Goal: Communication & Community: Answer question/provide support

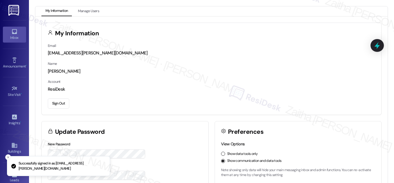
click at [12, 36] on div "Inbox" at bounding box center [14, 38] width 29 height 6
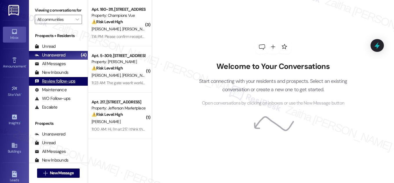
scroll to position [111, 0]
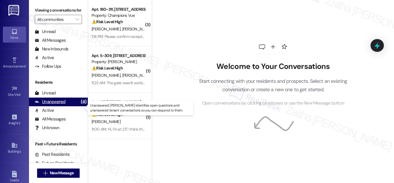
click at [53, 105] on div "Unanswered" at bounding box center [50, 102] width 31 height 6
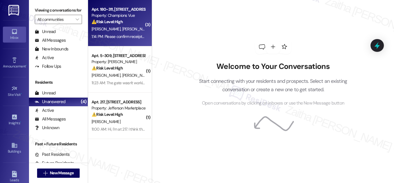
click at [129, 28] on div "[PERSON_NAME] [PERSON_NAME]" at bounding box center [118, 29] width 55 height 7
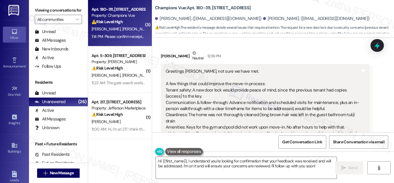
scroll to position [92, 0]
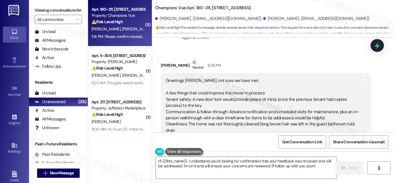
click at [164, 66] on div "[PERSON_NAME] Neutral 12:36 PM" at bounding box center [265, 66] width 209 height 14
copy div "[PERSON_NAME]"
click at [177, 160] on textarea "Hi {{first_name}}, I understand you're looking for confirmation that your feedb…" at bounding box center [246, 168] width 181 height 22
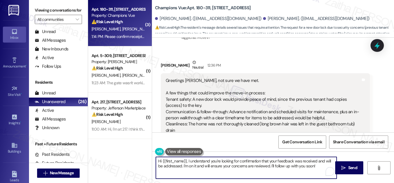
click at [177, 160] on textarea "Hi {{first_name}}, I understand you're looking for confirmation that your feedb…" at bounding box center [246, 168] width 181 height 22
paste textarea "[PERSON_NAME]"
drag, startPoint x: 251, startPoint y: 161, endPoint x: 253, endPoint y: 170, distance: 8.7
click at [253, 170] on textarea "Thanks for the feedback, [PERSON_NAME]! It's nice to meet you! I understand you…" at bounding box center [246, 168] width 181 height 22
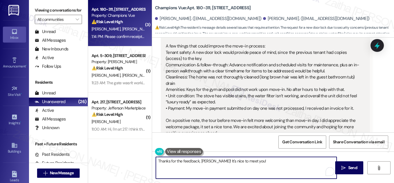
scroll to position [144, 0]
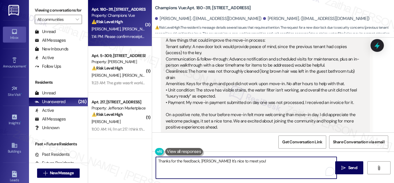
type textarea "Thanks for the feedback, [PERSON_NAME]! It's nice to meet you!"
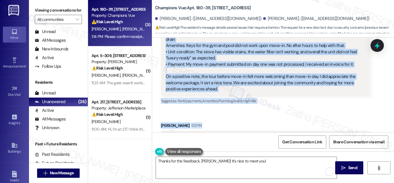
scroll to position [218, 0]
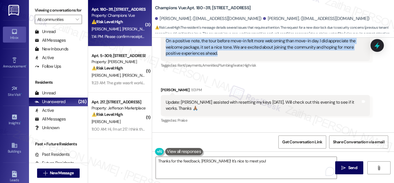
drag, startPoint x: 163, startPoint y: 40, endPoint x: 231, endPoint y: 58, distance: 70.4
click at [231, 58] on div "Greetings [PERSON_NAME], not sure we have met. A few things that could improve …" at bounding box center [265, 4] width 209 height 114
copy div "L ips dolors amet conse adipisc eli sedd-ei tempori: Utlabo etdolo: M ali enim …"
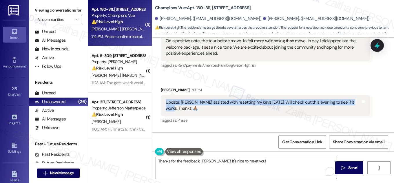
drag, startPoint x: 162, startPoint y: 100, endPoint x: 350, endPoint y: 102, distance: 187.6
click at [350, 102] on div "Update: [PERSON_NAME] assisted with resetting my keys [DATE]. Will check out th…" at bounding box center [265, 105] width 209 height 21
copy div "Update: [PERSON_NAME] assisted with resetting my keys [DATE]. Will check out th…"
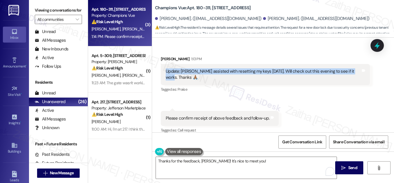
scroll to position [250, 0]
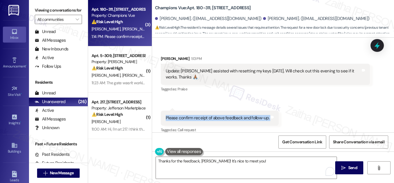
drag, startPoint x: 157, startPoint y: 112, endPoint x: 284, endPoint y: 114, distance: 127.6
click at [284, 114] on div "Received via SMS [PERSON_NAME] Neutral 12:36 PM Greetings [PERSON_NAME], not su…" at bounding box center [273, 13] width 242 height 251
copy div "Please confirm receipt of above feedback and follow-up. Tags and notes"
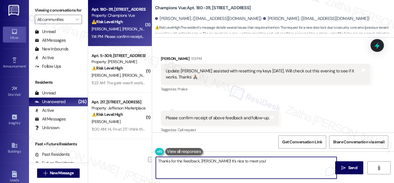
drag, startPoint x: 255, startPoint y: 160, endPoint x: 155, endPoint y: 157, distance: 100.1
click at [156, 157] on textarea "Thanks for the feedback, [PERSON_NAME]! It's nice to meet you!" at bounding box center [246, 168] width 181 height 22
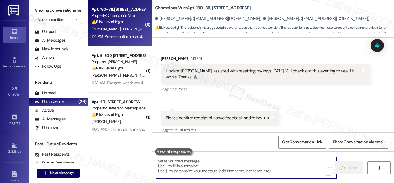
paste textarea "thank you for sharing this detailed feedback. I truly appreciate the time you t…"
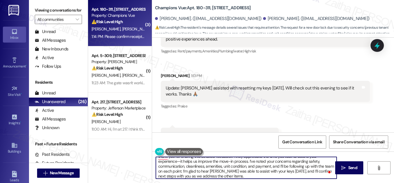
scroll to position [197, 0]
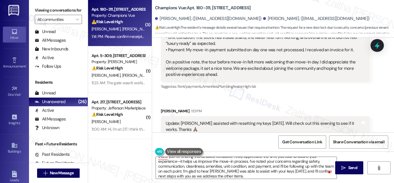
click at [167, 111] on div "[PERSON_NAME] 1:13 PM" at bounding box center [265, 112] width 209 height 8
copy div "[PERSON_NAME]"
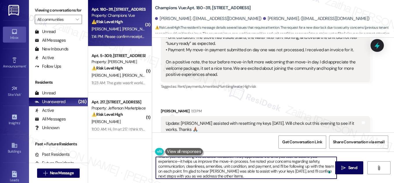
scroll to position [0, 0]
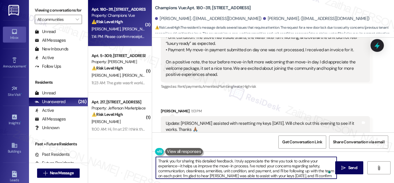
click at [231, 161] on textarea "Thank you for sharing this detailed feedback. I truly appreciate the time you t…" at bounding box center [246, 168] width 181 height 22
paste textarea "[PERSON_NAME]"
click at [188, 165] on textarea "Thank you for sharing this detailed feedback, [PERSON_NAME]. I truly appreciate…" at bounding box center [246, 168] width 181 height 22
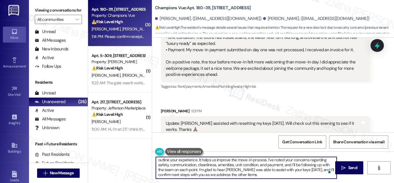
click at [243, 173] on textarea "Thank you for sharing this detailed feedback, [PERSON_NAME]. I truly appreciate…" at bounding box center [246, 168] width 181 height 22
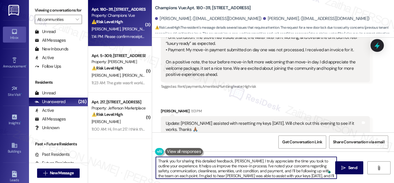
scroll to position [0, 0]
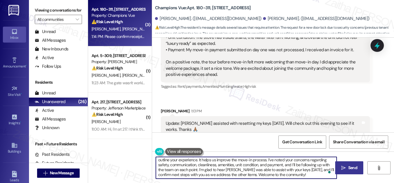
type textarea "Thank you for sharing this detailed feedback, [PERSON_NAME]. I truly appreciate…"
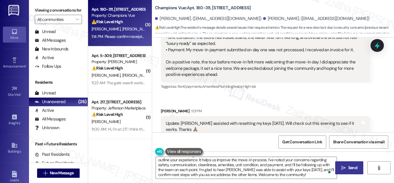
click at [355, 167] on span "Send" at bounding box center [353, 168] width 9 height 6
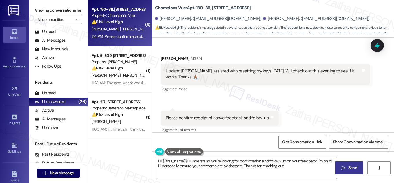
type textarea "Hi {{first_name}}! I understand you're looking for confirmation and follow-up o…"
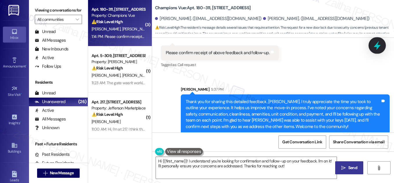
click at [376, 44] on icon at bounding box center [378, 46] width 10 height 10
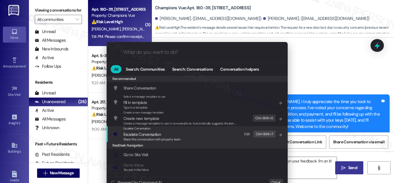
click at [146, 136] on span "Escalate Conversation" at bounding box center [142, 134] width 37 height 5
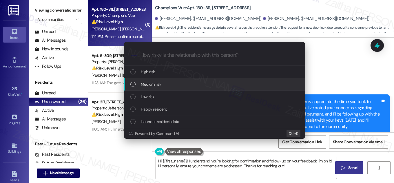
click at [155, 81] on div "Medium risk" at bounding box center [214, 84] width 181 height 12
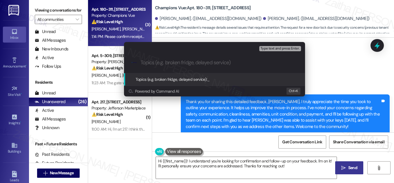
paste input "Resident Move-In Concerns"
click at [159, 63] on input "Resident Move-In Concerns" at bounding box center [217, 63] width 153 height 6
type input "Resident Feedback: Move-In Concerns"
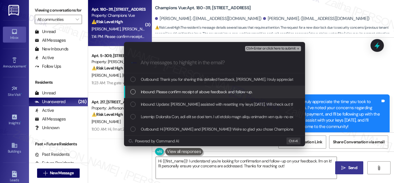
click at [133, 93] on div "List of options" at bounding box center [132, 91] width 5 height 5
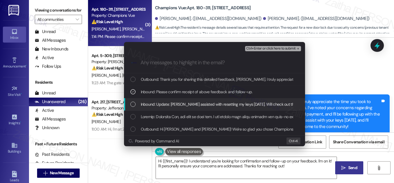
click at [131, 105] on div "List of options" at bounding box center [132, 104] width 5 height 5
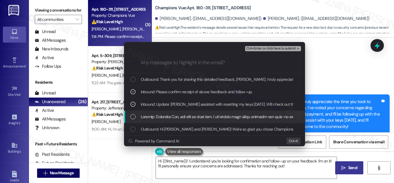
click at [135, 115] on div "List of options" at bounding box center [215, 117] width 170 height 6
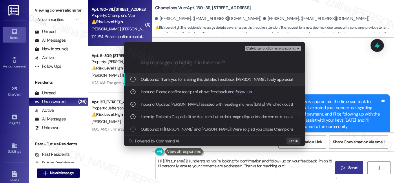
click at [267, 47] on span "Ctrl+Enter or click here to submit" at bounding box center [271, 49] width 50 height 4
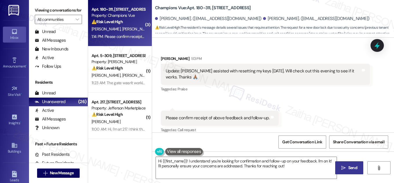
scroll to position [250, 0]
type textarea "Hi {{first_name}}! I understand you're looking for confirmation and follow-up o…"
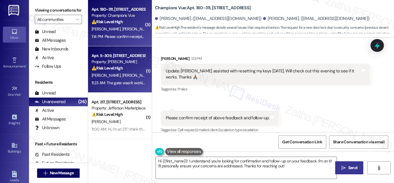
click at [132, 71] on div "⚠️ Risk Level: High The resident reports the gate was not working, which is a s…" at bounding box center [119, 68] width 54 height 6
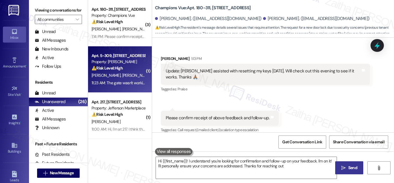
type textarea "Hi {{first_name}}! I understand you're looking for confirmation and follow-up o…"
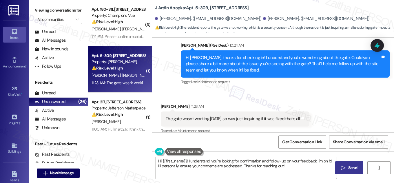
scroll to position [565, 0]
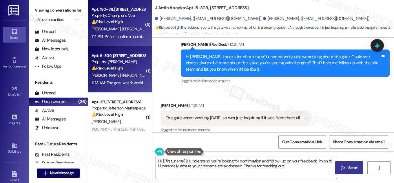
click at [135, 29] on div "[PERSON_NAME] [PERSON_NAME]" at bounding box center [118, 29] width 55 height 7
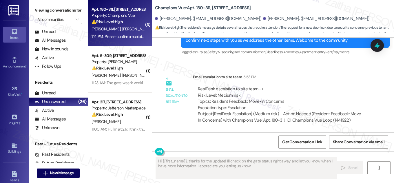
type textarea "Hi {{first_name}}, thanks for the update! I'll check on the gate status right a…"
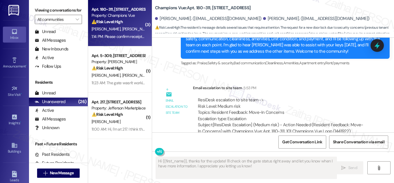
scroll to position [395, 0]
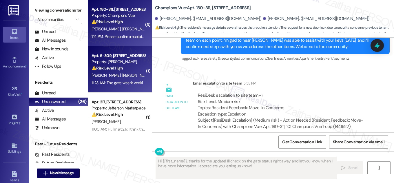
click at [130, 76] on div "E. [PERSON_NAME]" at bounding box center [118, 75] width 55 height 7
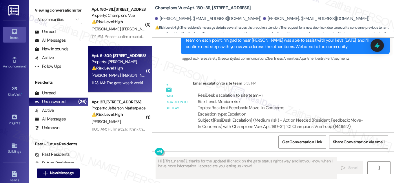
type textarea "Fetching suggested responses. Please feel free to read through the conversation…"
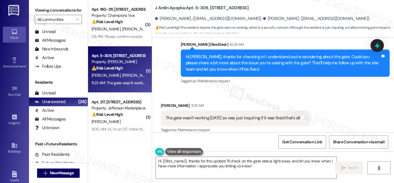
scroll to position [565, 0]
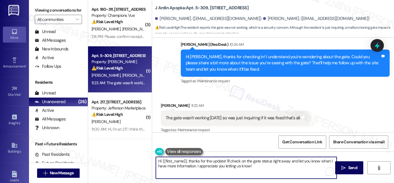
drag, startPoint x: 188, startPoint y: 161, endPoint x: 158, endPoint y: 161, distance: 30.5
click at [158, 161] on textarea "Hi {{first_name}}, thanks for the update! I'll check on the gate status right a…" at bounding box center [246, 168] width 181 height 22
click at [187, 161] on textarea "Thanks for the update! I'll check on the gate status right away and let you kno…" at bounding box center [246, 168] width 181 height 22
click at [263, 161] on textarea "Thanks for letting me know! I'll check on the gate status right away and let yo…" at bounding box center [246, 168] width 181 height 22
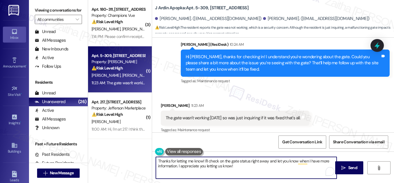
click at [263, 161] on textarea "Thanks for letting me know! I'll check on the gate status right away and let yo…" at bounding box center [246, 168] width 181 height 22
drag, startPoint x: 216, startPoint y: 167, endPoint x: 155, endPoint y: 168, distance: 61.2
click at [156, 168] on textarea "Thanks for letting me know! I'll check on the gate status and let you know when…" at bounding box center [246, 168] width 181 height 22
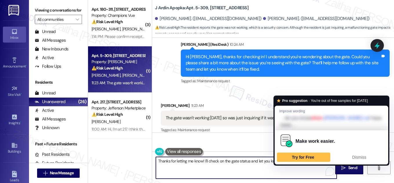
click at [285, 160] on textarea "Thanks for letting me know! I'll check on the gate status and let you know when…" at bounding box center [246, 168] width 181 height 22
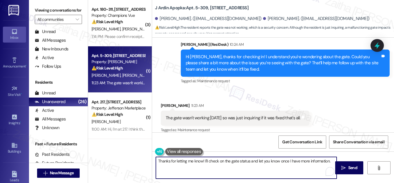
click at [166, 103] on div "[PERSON_NAME] 11:23 AM" at bounding box center [235, 107] width 149 height 8
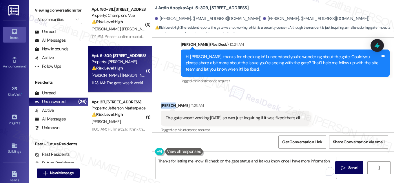
click at [165, 103] on div "[PERSON_NAME] 11:23 AM" at bounding box center [235, 107] width 149 height 8
copy div "[PERSON_NAME]"
click at [201, 160] on textarea "Thanks for letting me know! I'll check on the gate status and let you know once…" at bounding box center [246, 168] width 181 height 22
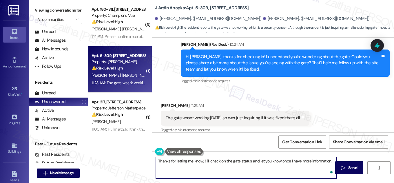
paste textarea "[PERSON_NAME]"
type textarea "Thanks for letting me know, [PERSON_NAME]! I'll check on the gate status and le…"
click at [349, 166] on span "Send" at bounding box center [353, 168] width 9 height 6
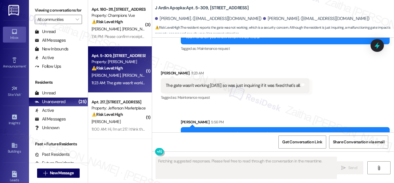
scroll to position [612, 0]
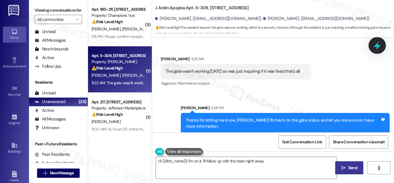
click at [376, 45] on icon at bounding box center [377, 45] width 7 height 9
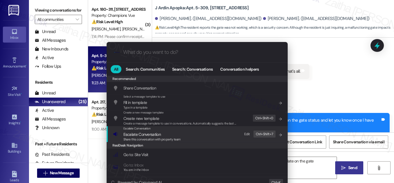
click at [139, 133] on span "Escalate Conversation" at bounding box center [142, 134] width 37 height 5
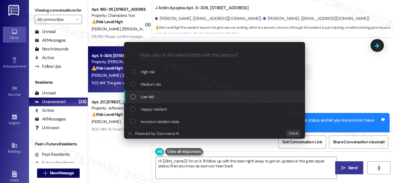
type textarea "Hi {{first_name}}! I'm on it. I'll follow up with the team right away to get an…"
click at [186, 95] on div "Low risk" at bounding box center [215, 97] width 170 height 6
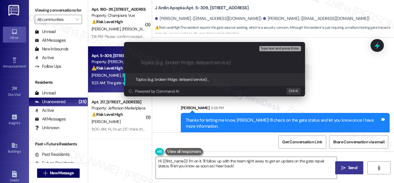
click at [366, 90] on div "Escalate Conversation Low risk Topics (e.g. broken fridge, delayed service) Any…" at bounding box center [197, 91] width 394 height 183
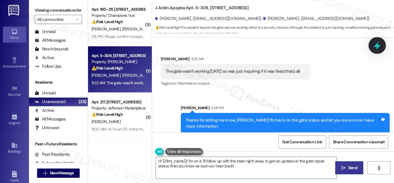
click at [376, 43] on icon at bounding box center [378, 46] width 10 height 10
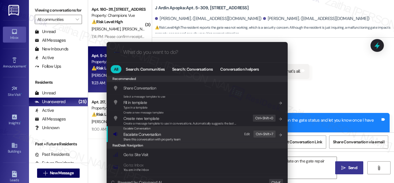
click at [132, 134] on span "Escalate Conversation" at bounding box center [142, 134] width 37 height 5
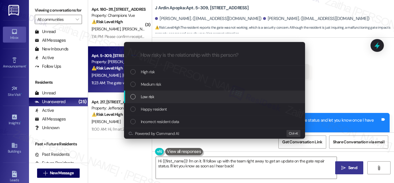
click at [148, 98] on span "Low risk" at bounding box center [147, 97] width 13 height 6
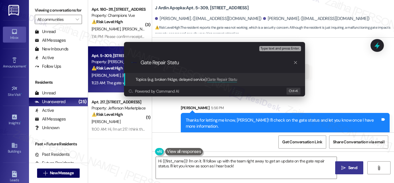
type input "Gate Repair Status"
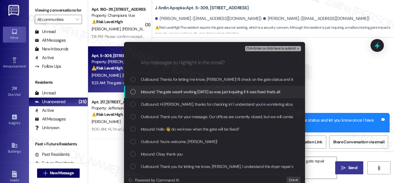
click at [135, 93] on div "Inbound: The gate wasn't working [DATE] so was just inquiring if it was fixed t…" at bounding box center [215, 92] width 170 height 6
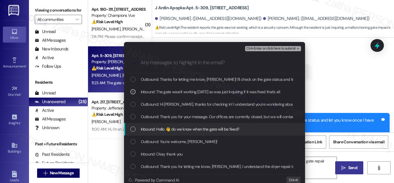
click at [134, 127] on div "List of options" at bounding box center [132, 129] width 5 height 5
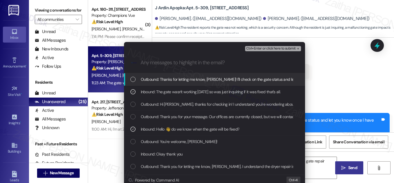
click at [263, 47] on span "Ctrl+Enter or click here to submit" at bounding box center [271, 49] width 50 height 4
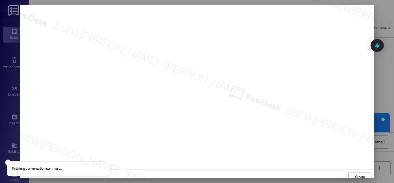
scroll to position [3, 0]
click at [357, 173] on span "Close" at bounding box center [360, 174] width 10 height 6
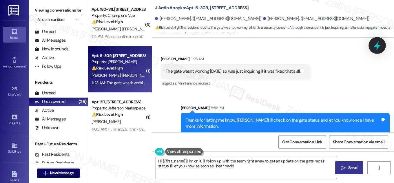
click at [377, 48] on icon at bounding box center [377, 45] width 7 height 9
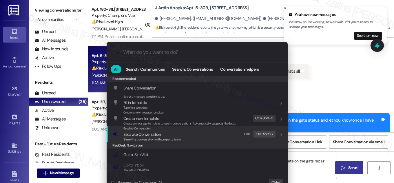
click at [149, 135] on span "Escalate Conversation" at bounding box center [142, 134] width 37 height 5
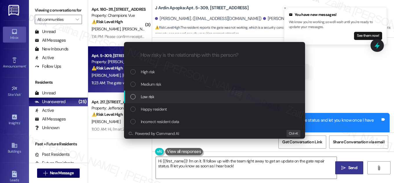
click at [155, 94] on div "Low risk" at bounding box center [215, 97] width 170 height 6
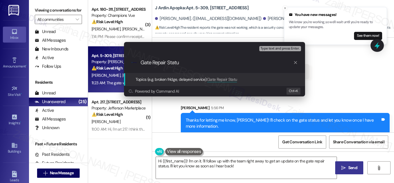
type input "Gate Repair Status"
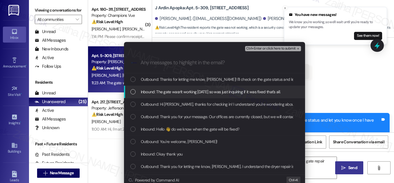
click at [136, 93] on div "Inbound: The gate wasn't working [DATE] so was just inquiring if it was fixed t…" at bounding box center [215, 92] width 170 height 6
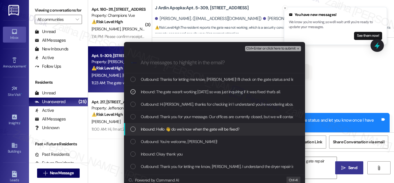
click at [131, 129] on div "List of options" at bounding box center [132, 129] width 5 height 5
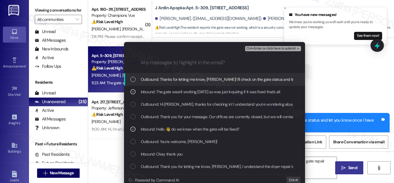
click at [270, 47] on span "Ctrl+Enter or click here to submit" at bounding box center [271, 49] width 50 height 4
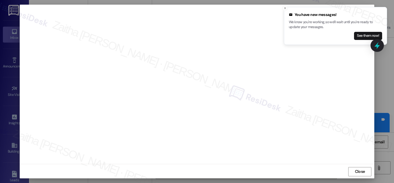
scroll to position [6, 0]
click at [284, 8] on icon "Close toast" at bounding box center [285, 7] width 3 height 3
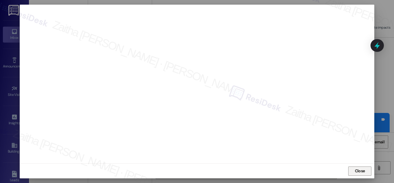
click at [360, 173] on span "Close" at bounding box center [360, 171] width 10 height 6
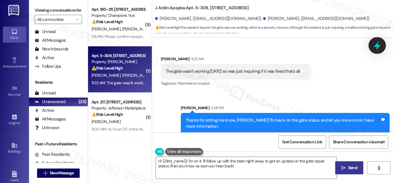
click at [374, 45] on icon at bounding box center [378, 46] width 10 height 10
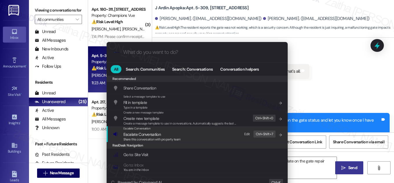
click at [153, 135] on span "Escalate Conversation" at bounding box center [142, 134] width 37 height 5
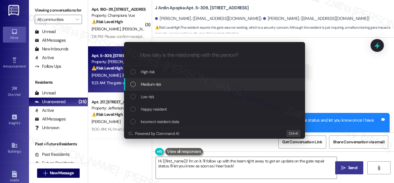
click at [158, 85] on span "Medium risk" at bounding box center [151, 84] width 20 height 6
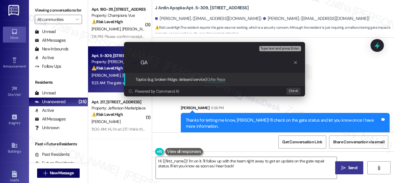
type input "G"
type input "Gate Repair Status"
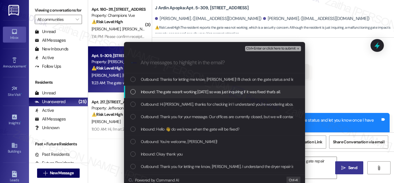
click at [151, 93] on span "Inbound: The gate wasn't working [DATE] so was just inquiring if it was fixed t…" at bounding box center [211, 92] width 140 height 6
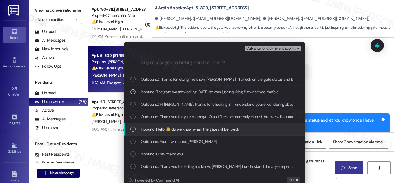
click at [141, 129] on span "Inbound: Hello 👋 do we know when the gate will be fixed?" at bounding box center [190, 129] width 99 height 6
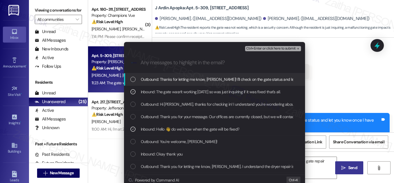
click at [271, 50] on span "Ctrl+Enter or click here to submit" at bounding box center [271, 49] width 50 height 4
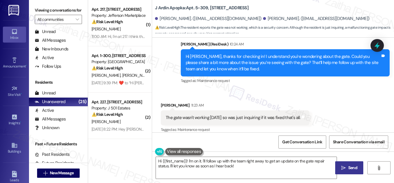
scroll to position [565, 0]
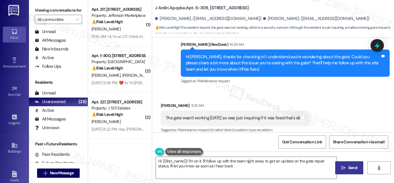
type textarea "Hi {{first_name}}! I'm on it. I'll follow up with the team right away to get an…"
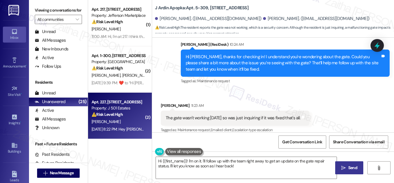
click at [135, 120] on div "[PERSON_NAME]" at bounding box center [118, 121] width 55 height 7
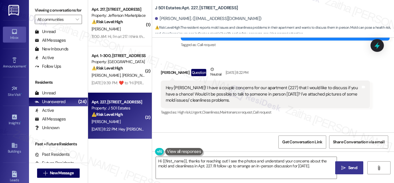
scroll to position [237, 0]
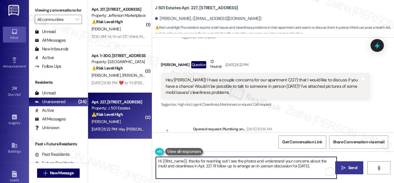
drag, startPoint x: 308, startPoint y: 160, endPoint x: 212, endPoint y: 166, distance: 96.4
click at [212, 166] on textarea "Hi {{first_name}}, thanks for reaching out! I see the photos and understand you…" at bounding box center [246, 168] width 181 height 22
drag, startPoint x: 309, startPoint y: 161, endPoint x: 310, endPoint y: 165, distance: 4.6
click at [310, 165] on textarea "Hi {{first_name}}, thanks for reaching out! I see the photos and understand you…" at bounding box center [246, 168] width 181 height 22
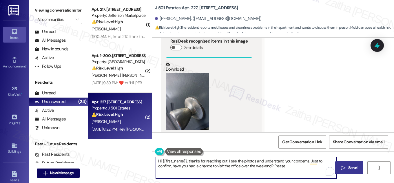
scroll to position [79, 0]
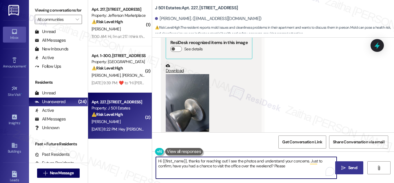
click at [193, 100] on button "Zoom image" at bounding box center [187, 103] width 43 height 58
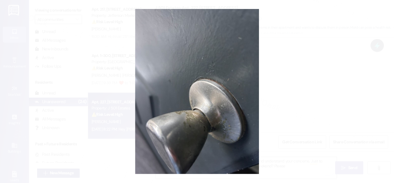
click at [313, 62] on button "Unzoom image" at bounding box center [197, 91] width 394 height 183
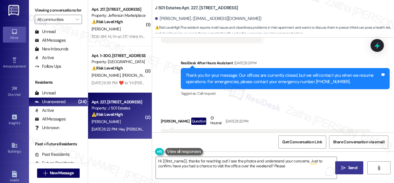
scroll to position [184, 0]
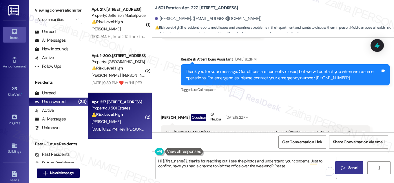
click at [254, 161] on textarea "Hi {{first_name}}, thanks for reaching out! I see the photos and understand you…" at bounding box center [246, 168] width 181 height 22
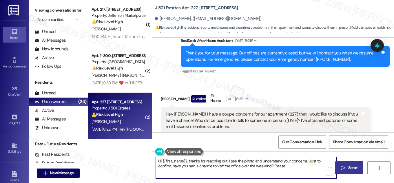
scroll to position [282, 0]
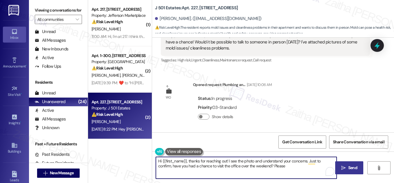
click at [274, 167] on textarea "Hi {{first_name}}, thanks for reaching out! I see the photo and understand your…" at bounding box center [246, 168] width 181 height 22
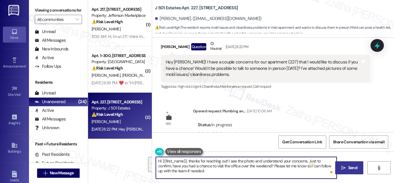
drag, startPoint x: 195, startPoint y: 170, endPoint x: 154, endPoint y: 158, distance: 42.5
click at [154, 158] on div "Hi {{first_name}}, thanks for reaching out! I see the photo and understand your…" at bounding box center [244, 168] width 182 height 22
click at [257, 165] on textarea "Hi {{first_name}}, thanks for reaching out! I see the photo and understand your…" at bounding box center [246, 168] width 181 height 22
drag, startPoint x: 308, startPoint y: 161, endPoint x: 309, endPoint y: 171, distance: 10.5
click at [309, 171] on textarea "Hi {{first_name}}, thanks for reaching out! I see the photo and understand your…" at bounding box center [246, 168] width 181 height 22
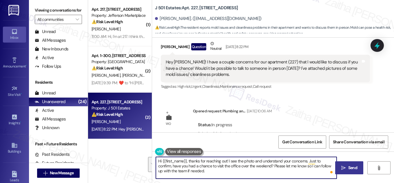
click at [291, 173] on textarea "Hi {{first_name}}, thanks for reaching out! I see the photo and understand your…" at bounding box center [246, 168] width 181 height 22
drag, startPoint x: 164, startPoint y: 168, endPoint x: 206, endPoint y: 172, distance: 42.0
click at [206, 172] on textarea "Hi {{first_name}}, thanks for reaching out! I see the photo and understand your…" at bounding box center [246, 168] width 181 height 22
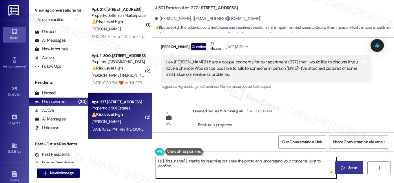
paste textarea "were you able to stop by the office over the weekend? Please let me know so I c…"
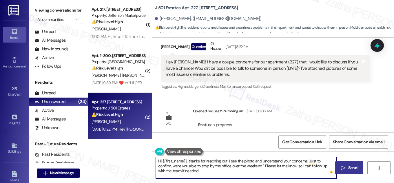
type textarea "Hi {{first_name}}, thanks for reaching out! I see the photo and understand your…"
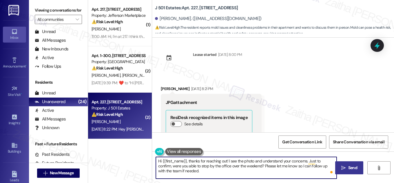
scroll to position [0, 0]
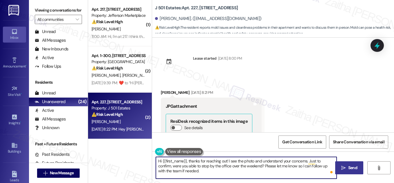
click at [349, 168] on span "Send" at bounding box center [353, 168] width 9 height 6
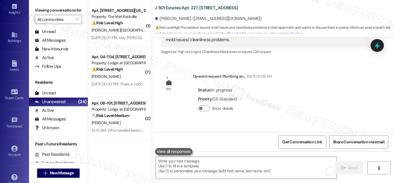
scroll to position [119, 0]
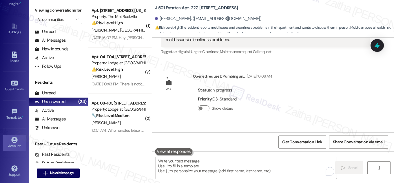
click at [12, 146] on div "Account" at bounding box center [14, 146] width 29 height 6
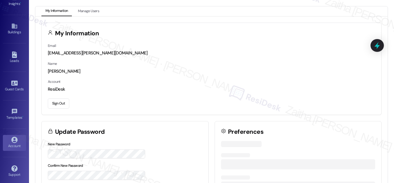
click at [56, 105] on button "Sign Out" at bounding box center [58, 104] width 21 height 10
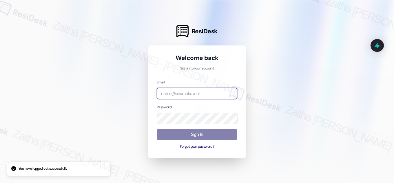
click at [188, 95] on input "email" at bounding box center [197, 93] width 81 height 11
type input "automated-surveys-rj_group-zaitha.mae.[PERSON_NAME]@rj_[DOMAIN_NAME]"
